Goal: Information Seeking & Learning: Learn about a topic

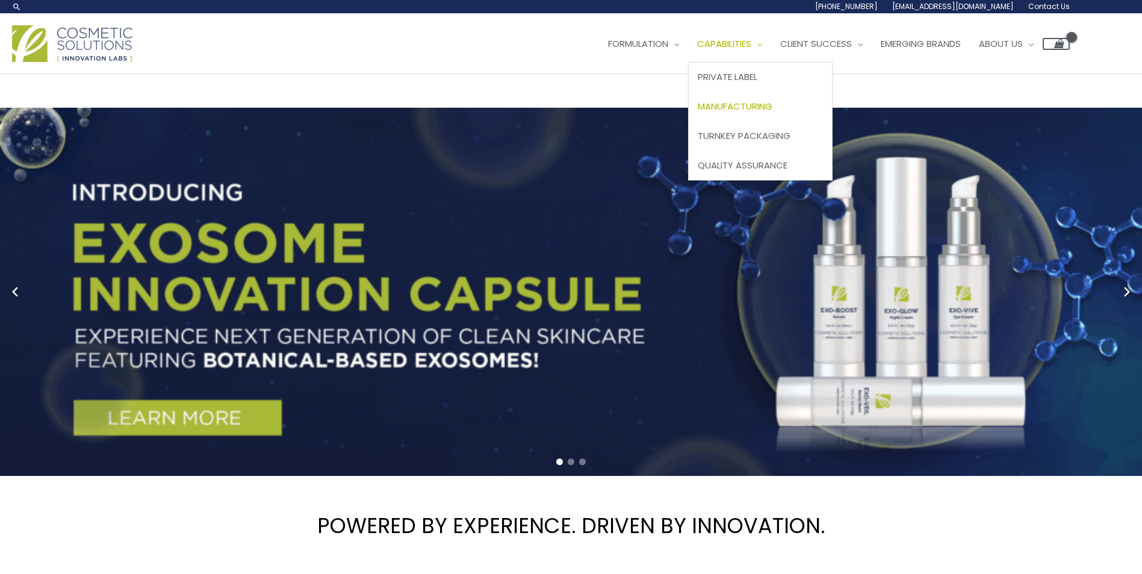
click at [752, 107] on span "Manufacturing" at bounding box center [735, 106] width 75 height 13
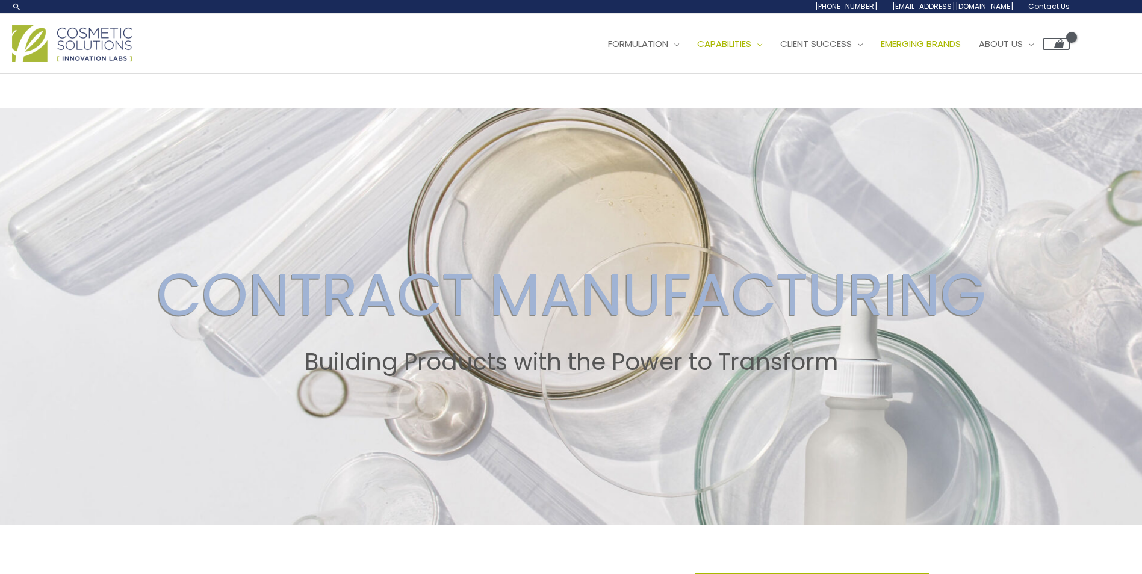
click at [929, 46] on span "Emerging Brands" at bounding box center [921, 43] width 80 height 13
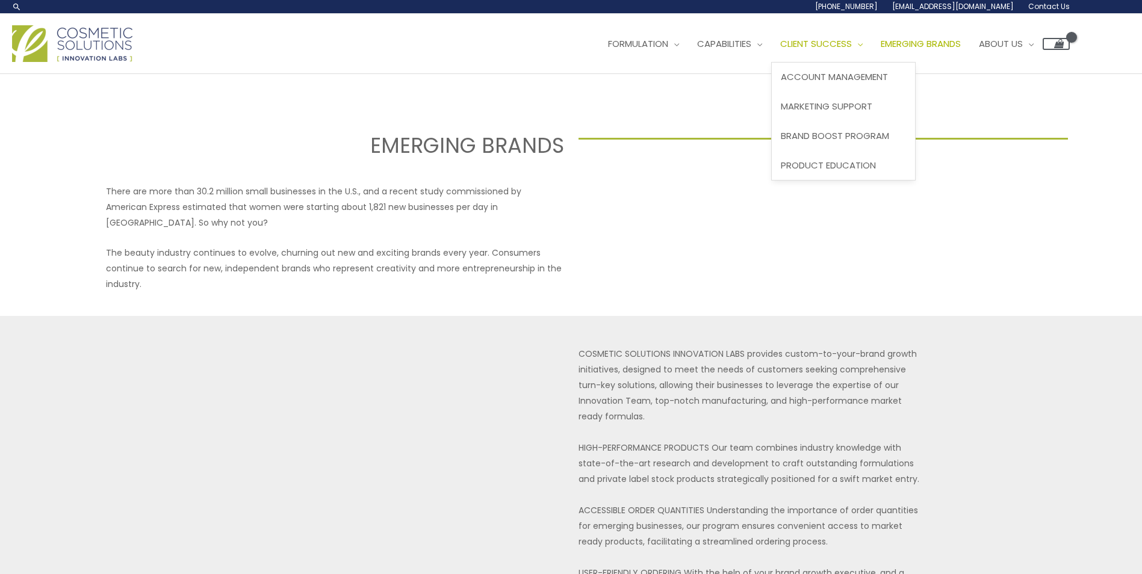
click at [852, 43] on span "Client Success" at bounding box center [816, 43] width 72 height 13
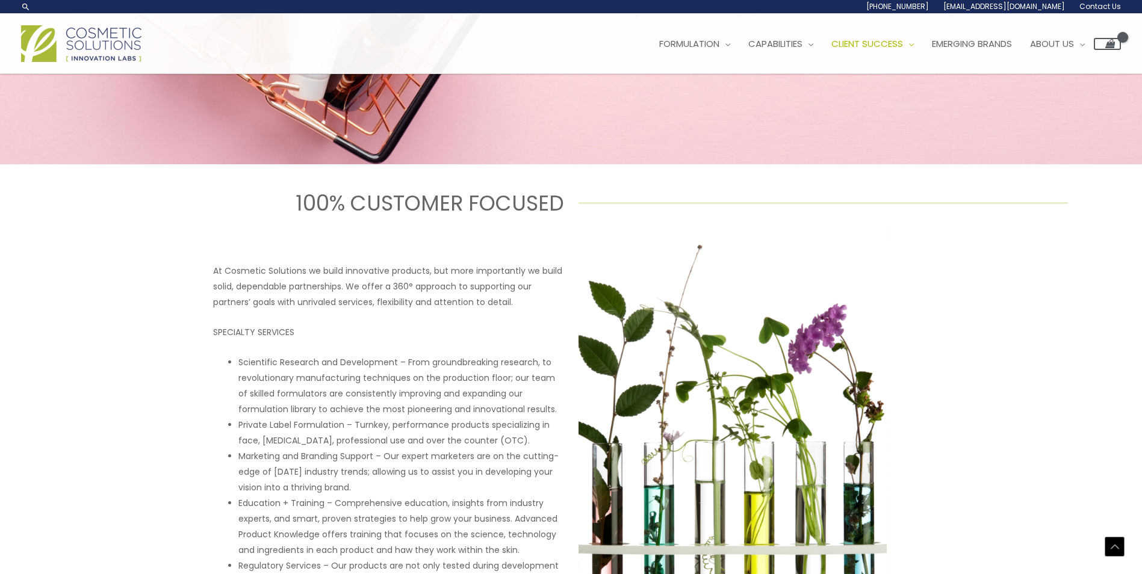
scroll to position [60, 0]
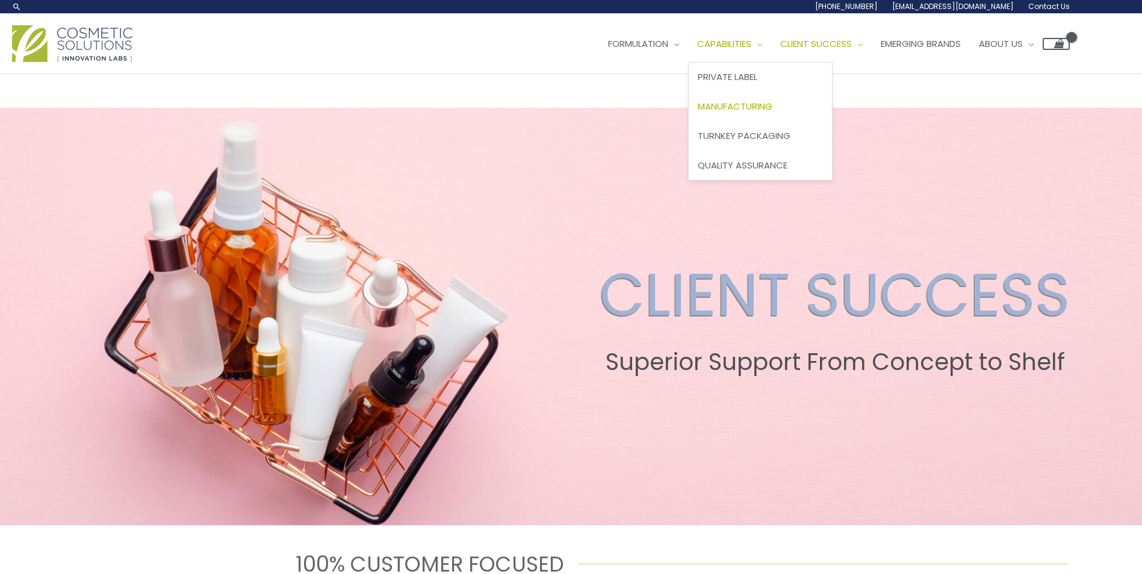
click at [764, 105] on span "Manufacturing" at bounding box center [735, 106] width 75 height 13
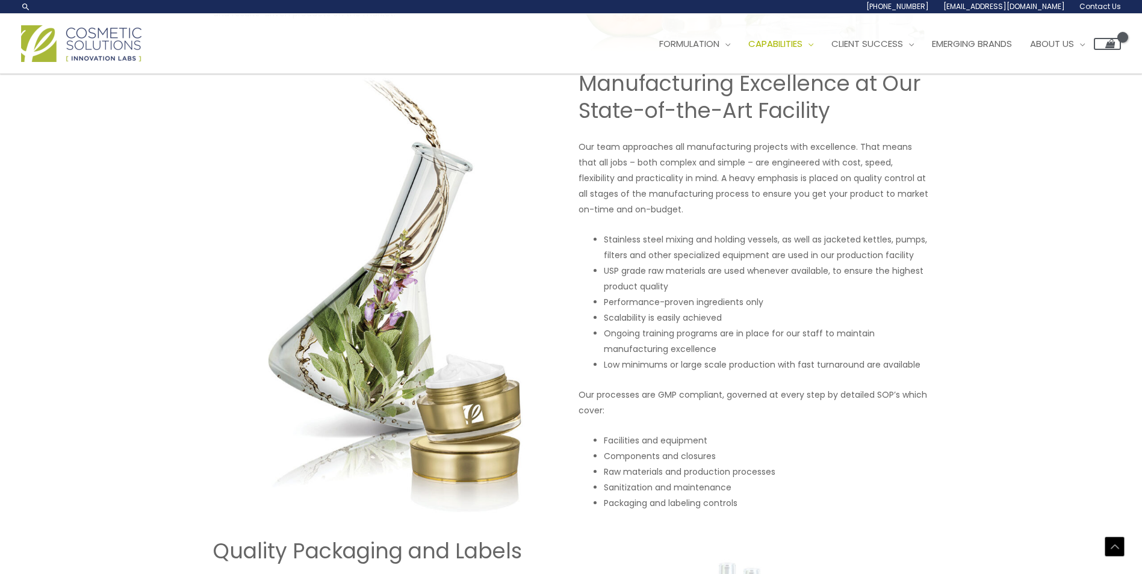
scroll to position [361, 0]
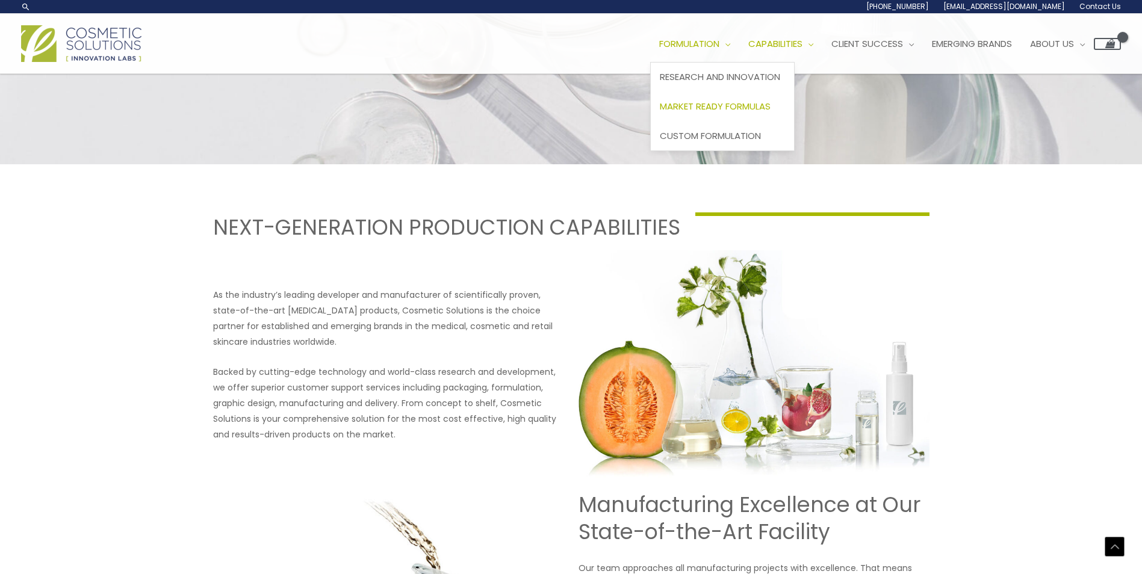
click at [741, 100] on span "Market Ready Formulas" at bounding box center [715, 106] width 111 height 13
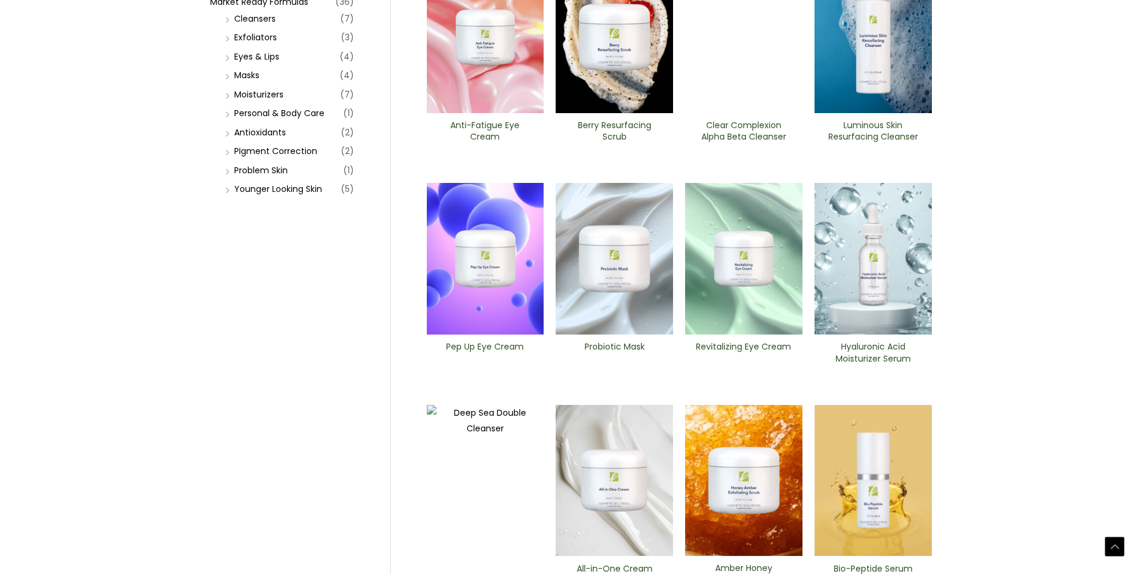
scroll to position [421, 0]
